Goal: Information Seeking & Learning: Learn about a topic

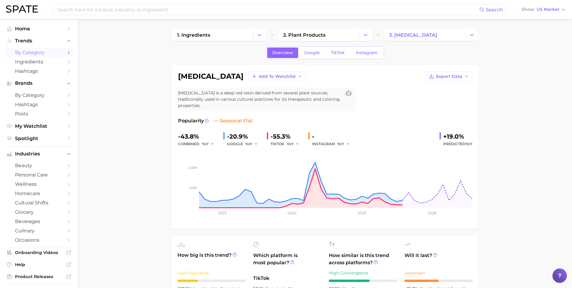
click at [51, 53] on span "by Category" at bounding box center [39, 53] width 48 height 6
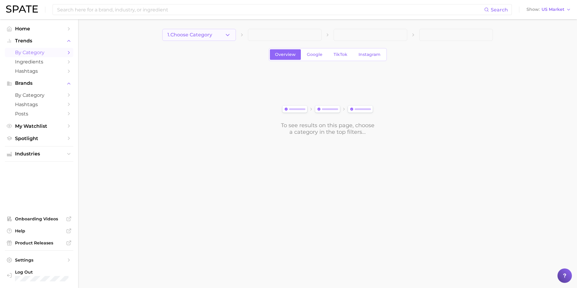
click at [227, 33] on icon "button" at bounding box center [227, 35] width 6 height 6
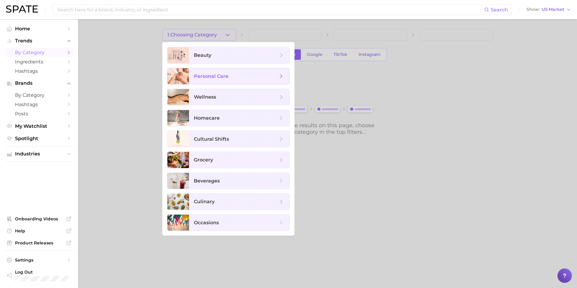
click at [227, 75] on span "personal care" at bounding box center [211, 76] width 35 height 6
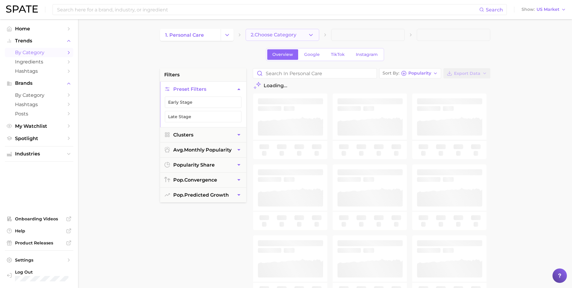
click at [313, 37] on icon "button" at bounding box center [311, 35] width 6 height 6
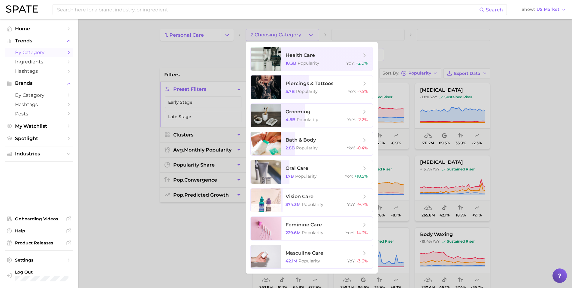
click at [211, 34] on div at bounding box center [286, 144] width 572 height 288
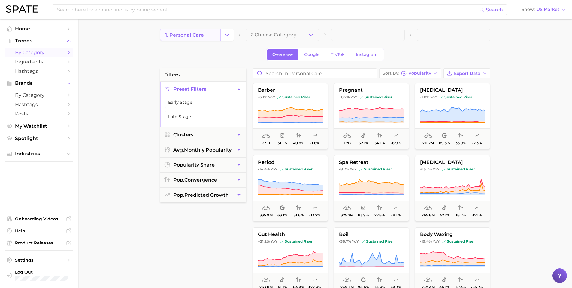
click at [212, 33] on link "1. personal care" at bounding box center [190, 35] width 61 height 12
click at [226, 40] on button "Change Category" at bounding box center [227, 35] width 13 height 12
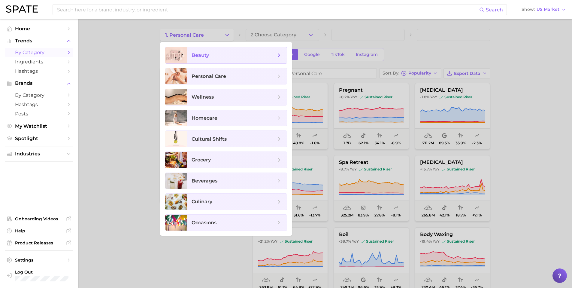
click at [225, 61] on span "beauty" at bounding box center [237, 55] width 100 height 16
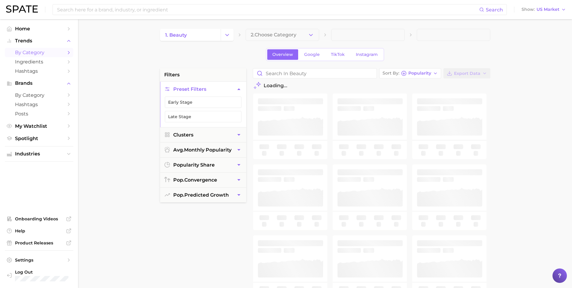
click at [306, 34] on button "2. Choose Category" at bounding box center [283, 35] width 74 height 12
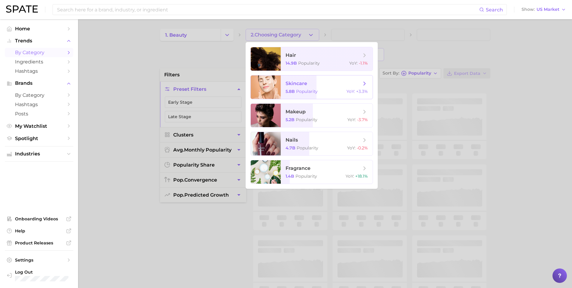
click at [316, 85] on span "skincare" at bounding box center [324, 83] width 76 height 7
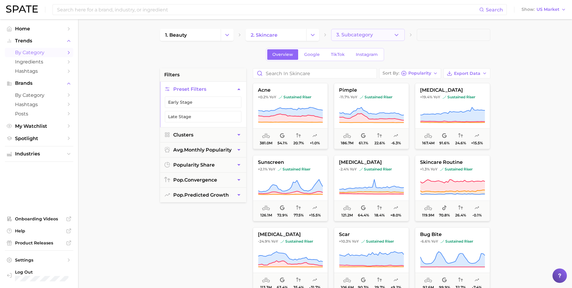
click at [370, 37] on span "3. Subcategory" at bounding box center [354, 34] width 37 height 5
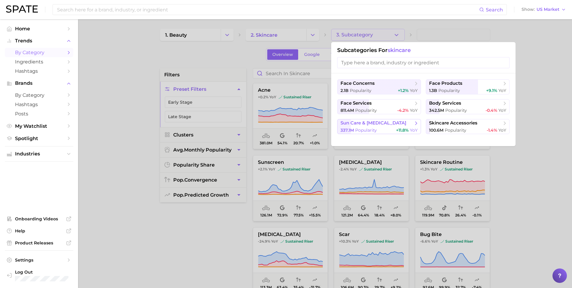
click at [389, 128] on div "337.1m Popularity +11.8% YoY" at bounding box center [379, 130] width 77 height 6
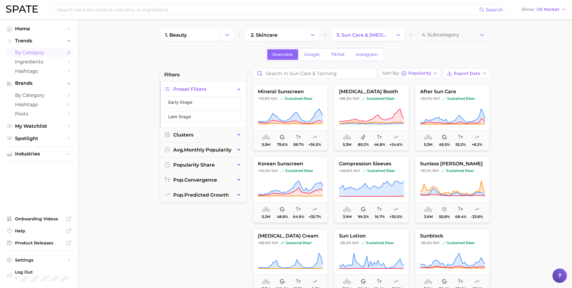
scroll to position [215, 0]
click at [476, 105] on button "after sun care +24.1% YoY sustained riser 5.3m 65.5% 55.2% +8.2%" at bounding box center [452, 117] width 75 height 66
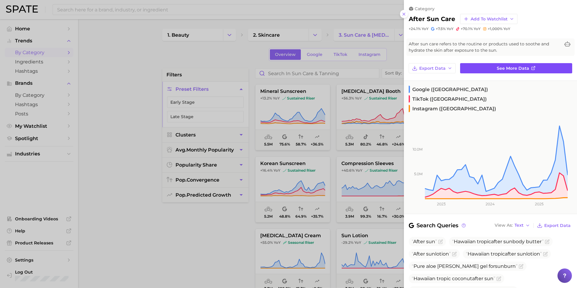
click at [519, 68] on span "See more data" at bounding box center [513, 68] width 32 height 5
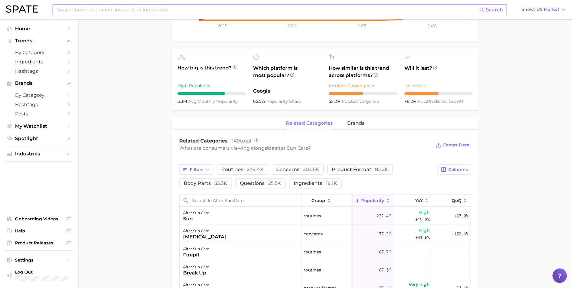
scroll to position [206, 0]
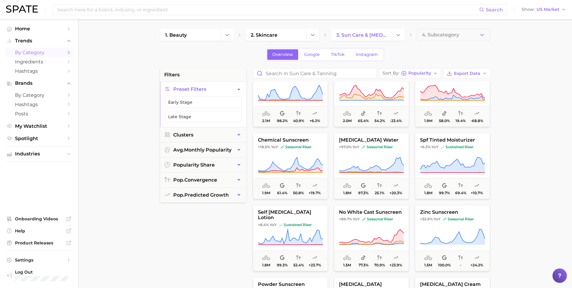
scroll to position [600, 0]
click at [372, 41] on div "1. beauty 2. skincare 3. sun care & [MEDICAL_DATA] 4. Subcategory Overview Goog…" at bounding box center [325, 237] width 330 height 416
click at [381, 40] on link "3. sun care & [MEDICAL_DATA]" at bounding box center [361, 35] width 61 height 12
click at [401, 37] on icon "Change Category" at bounding box center [398, 35] width 6 height 6
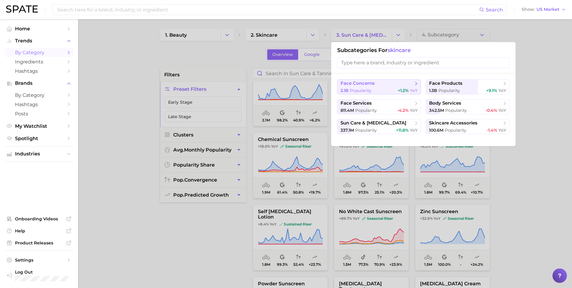
click at [396, 87] on button "face concerns 2.1b Popularity +1.2% YoY" at bounding box center [379, 86] width 84 height 15
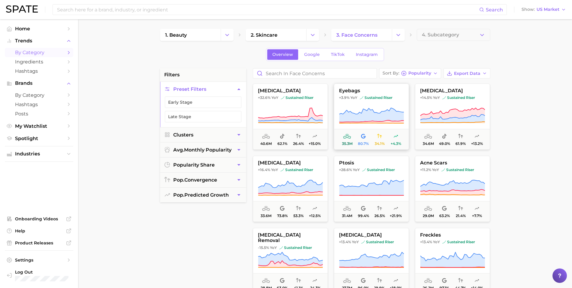
scroll to position [256, 0]
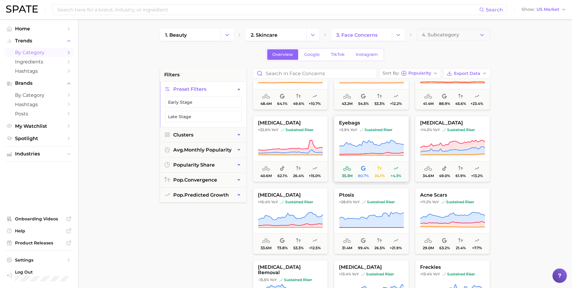
click at [380, 135] on button "eyebags +3.9% YoY sustained riser 35.3m 80.7% 34.1% +4.3%" at bounding box center [371, 149] width 75 height 66
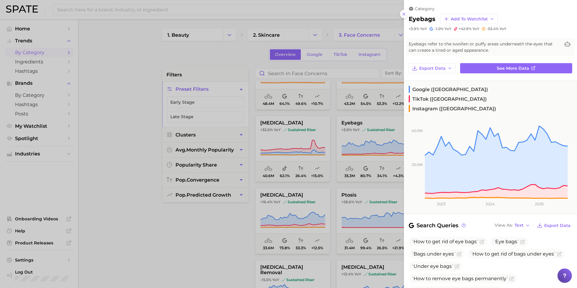
click at [358, 129] on div at bounding box center [288, 144] width 577 height 288
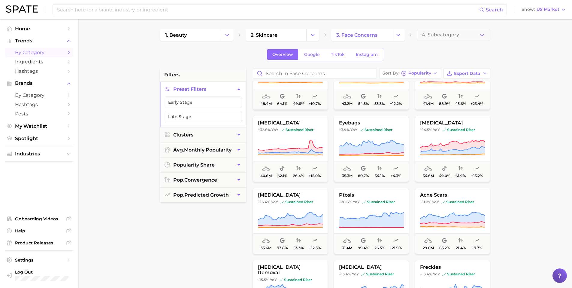
scroll to position [0, 0]
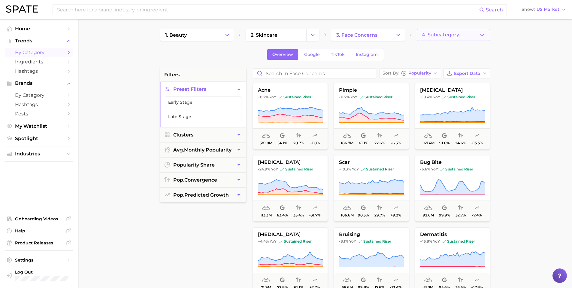
click at [431, 34] on span "4. Subcategory" at bounding box center [440, 34] width 37 height 5
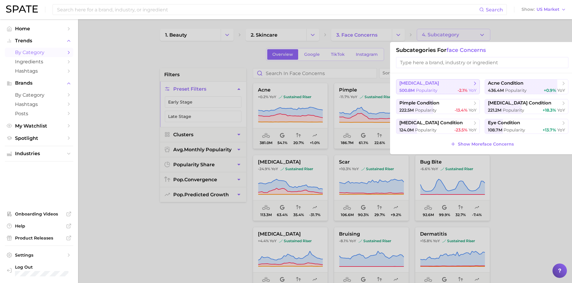
click at [443, 87] on button "[MEDICAL_DATA] 500.8m Popularity -2.1% YoY" at bounding box center [438, 86] width 84 height 15
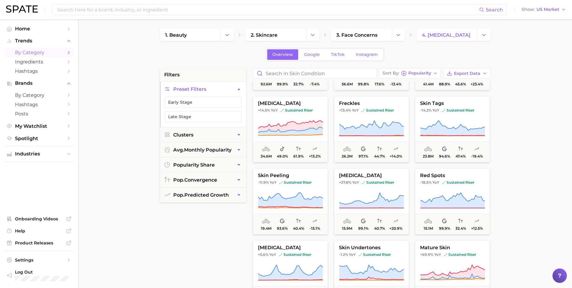
scroll to position [59, 0]
click at [307, 120] on icon at bounding box center [290, 128] width 65 height 17
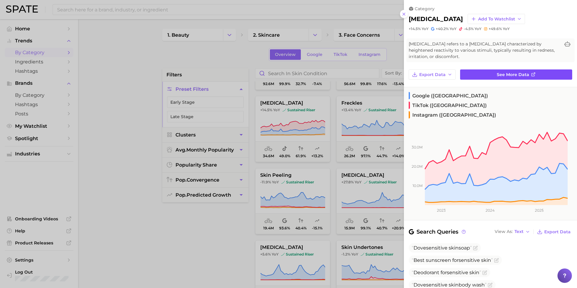
click at [519, 75] on span "See more data" at bounding box center [513, 74] width 32 height 5
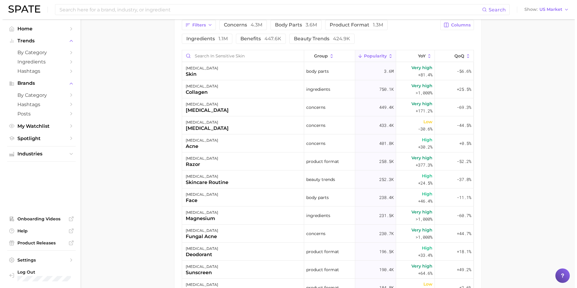
scroll to position [278, 0]
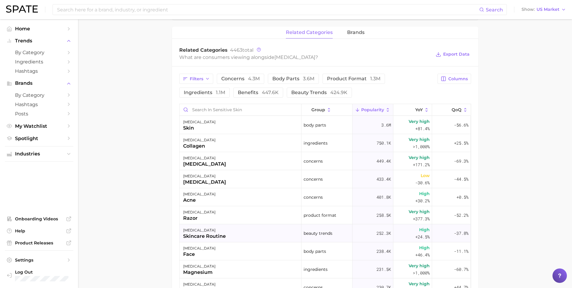
click at [217, 233] on div "skincare routine" at bounding box center [204, 236] width 43 height 7
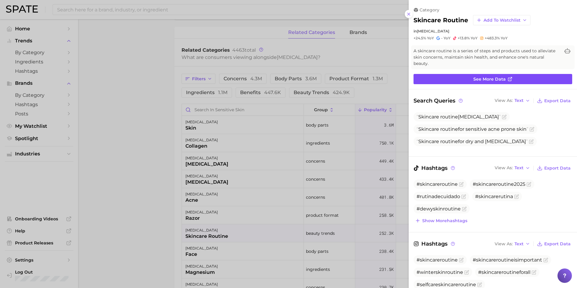
scroll to position [0, 0]
click at [475, 79] on span "See more data" at bounding box center [489, 79] width 32 height 5
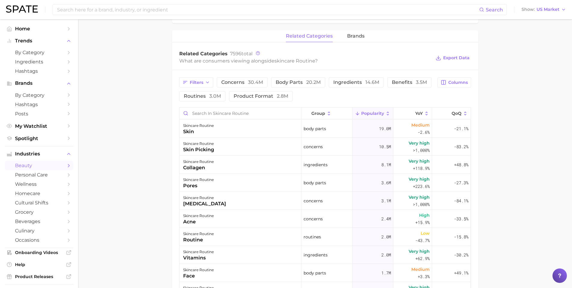
scroll to position [280, 0]
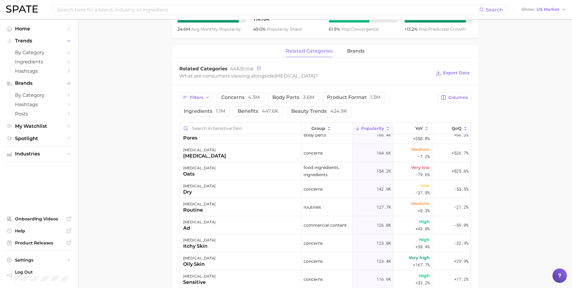
scroll to position [330, 0]
